Goal: Information Seeking & Learning: Stay updated

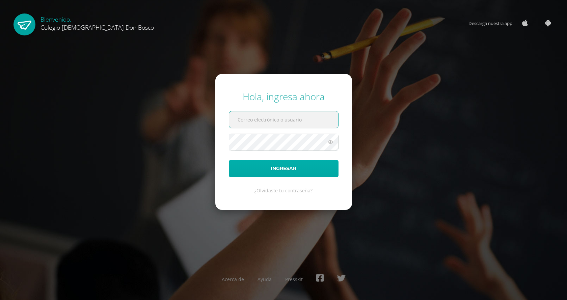
type input "[PERSON_NAME][EMAIL_ADDRESS][DOMAIN_NAME]"
click at [280, 163] on button "Ingresar" at bounding box center [284, 168] width 110 height 17
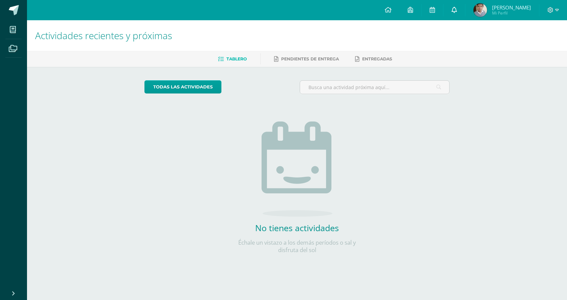
click at [465, 6] on link at bounding box center [455, 10] width 22 height 20
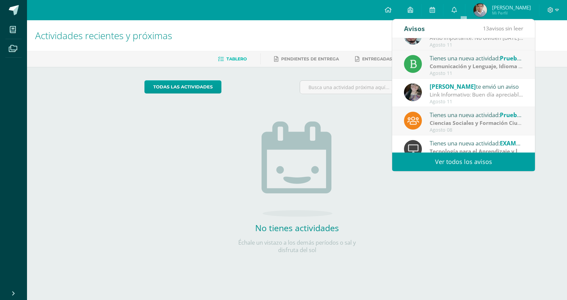
scroll to position [112, 0]
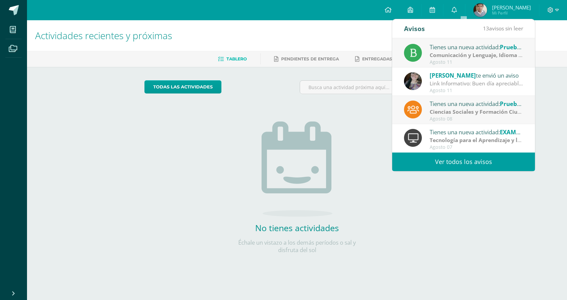
click at [464, 163] on link "Ver todos los avisos" at bounding box center [463, 162] width 143 height 19
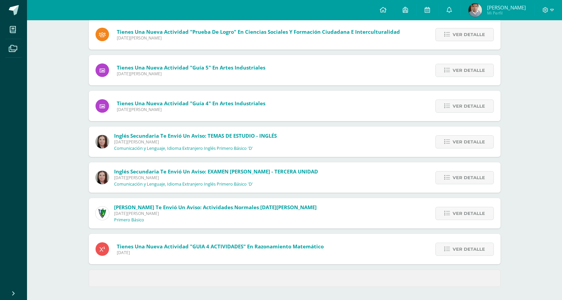
scroll to position [192, 0]
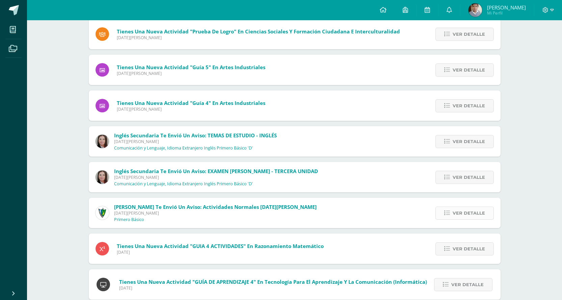
click at [455, 212] on span "Ver detalle" at bounding box center [469, 213] width 32 height 12
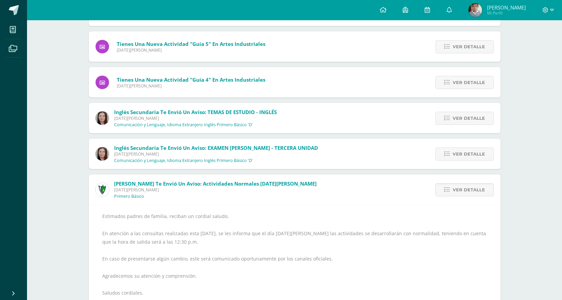
scroll to position [226, 0]
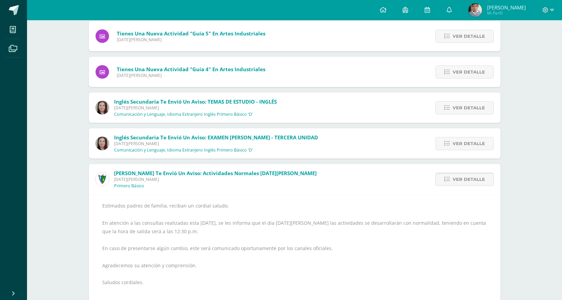
click at [451, 179] on link "Ver detalle" at bounding box center [465, 179] width 58 height 13
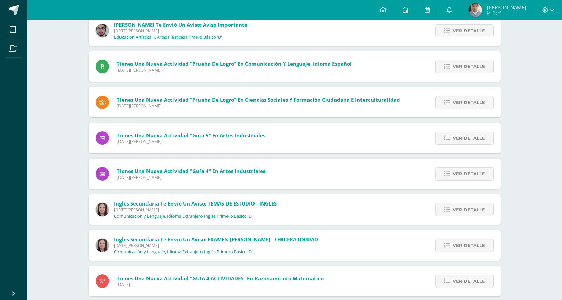
scroll to position [24, 0]
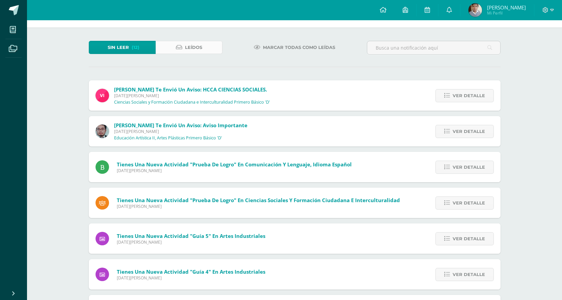
click at [208, 49] on link "Leídos" at bounding box center [189, 47] width 67 height 13
